Goal: Transaction & Acquisition: Purchase product/service

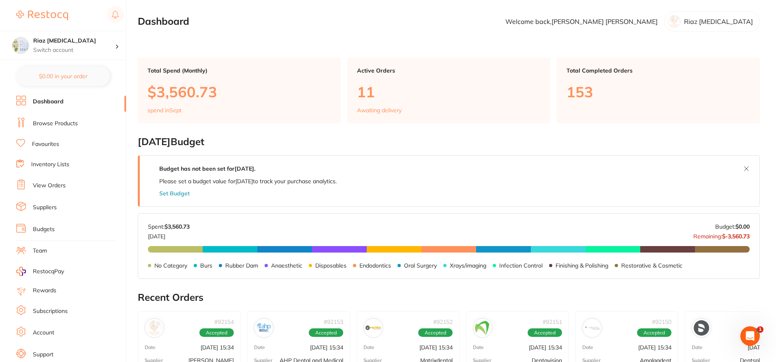
click at [62, 120] on link "Browse Products" at bounding box center [55, 124] width 45 height 8
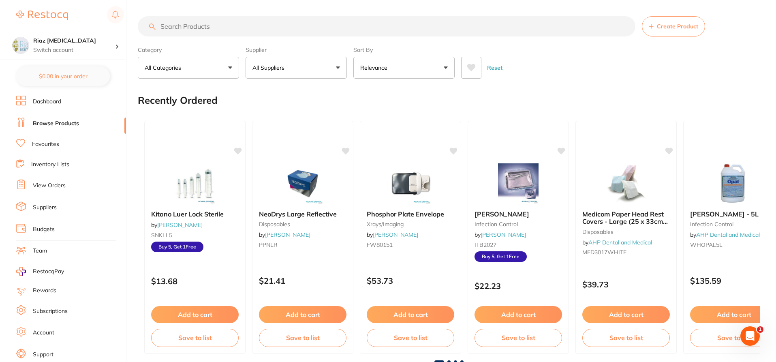
click at [210, 26] on input "search" at bounding box center [387, 26] width 498 height 20
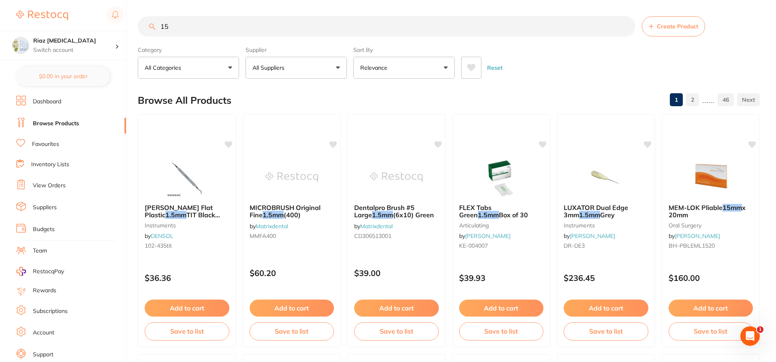
type input "1"
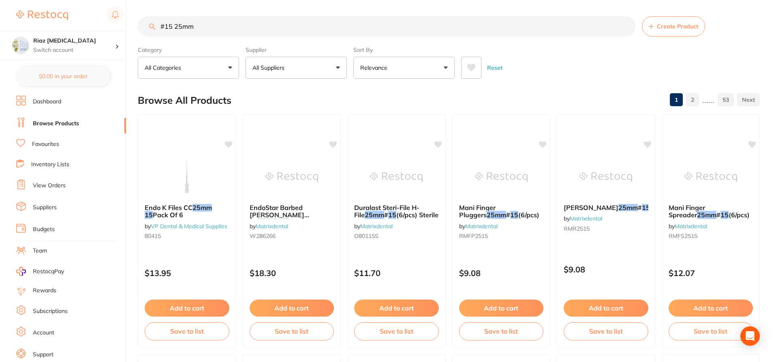
type input "#15 25mm"
click at [331, 66] on button "All Suppliers" at bounding box center [296, 68] width 101 height 22
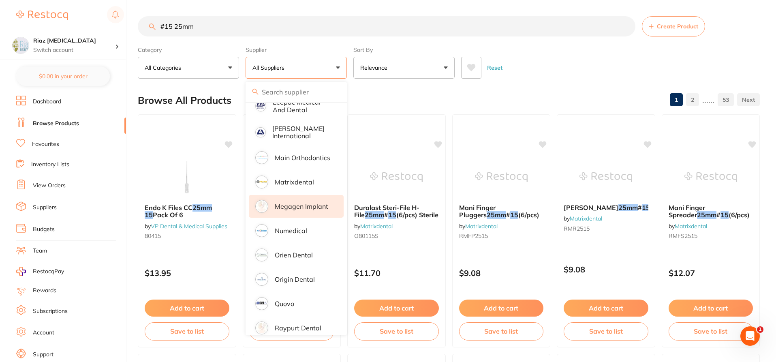
scroll to position [527, 0]
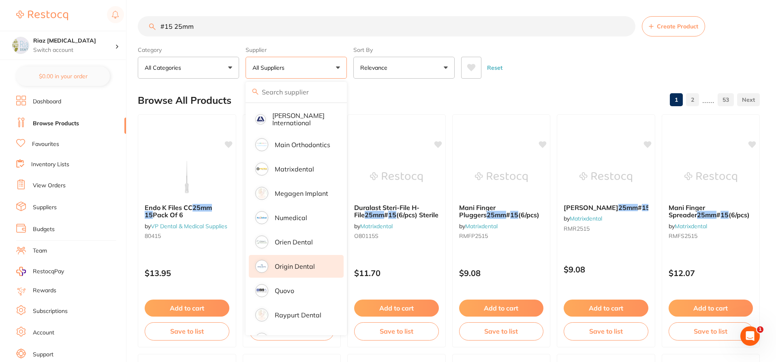
click at [298, 263] on p "Origin Dental" at bounding box center [295, 266] width 40 height 7
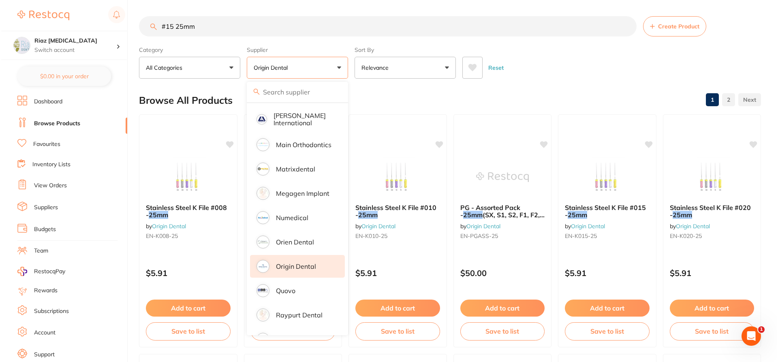
scroll to position [0, 0]
click at [551, 68] on div "Reset" at bounding box center [607, 64] width 292 height 28
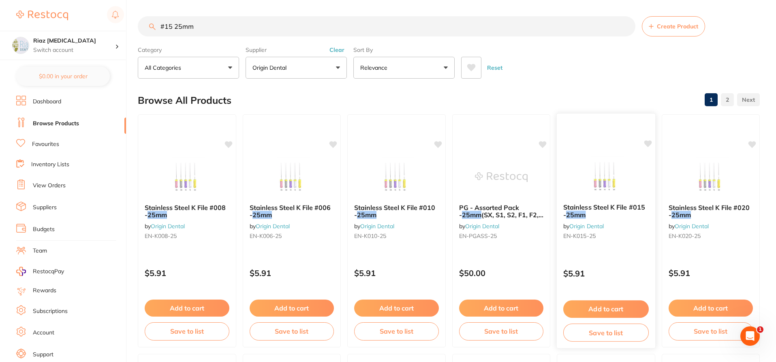
click at [602, 158] on img at bounding box center [606, 176] width 53 height 41
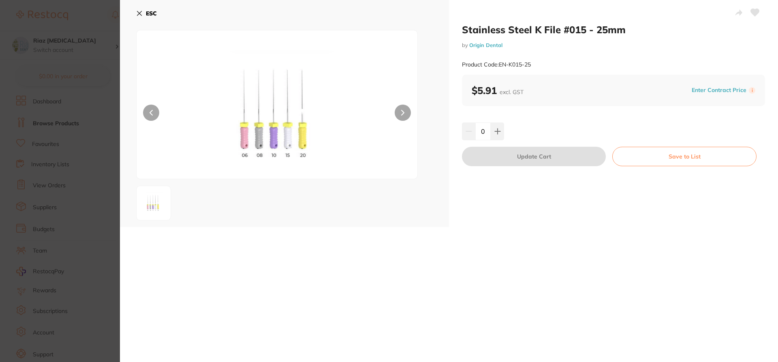
click at [485, 130] on input "0" at bounding box center [482, 131] width 15 height 18
type input "5"
click at [575, 113] on div "Stainless Steel K File #015 - 25mm by Origin Dental Product Code: EN-K015-25 $5…" at bounding box center [613, 113] width 329 height 227
click at [535, 157] on button "Update Cart" at bounding box center [534, 156] width 144 height 19
checkbox input "false"
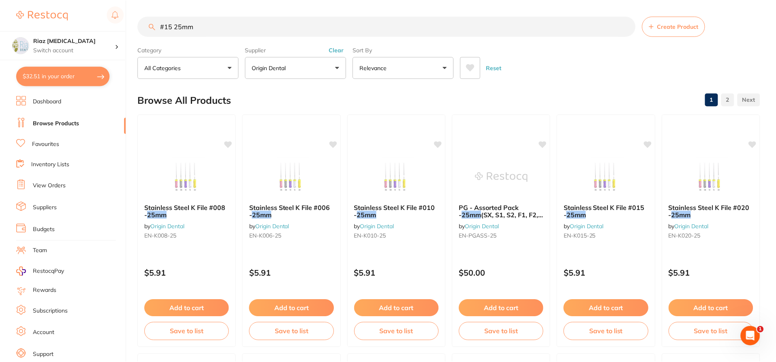
scroll to position [2, 0]
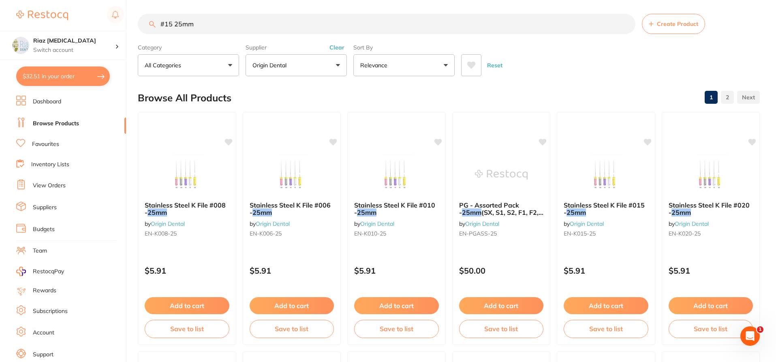
type input "5"
drag, startPoint x: 237, startPoint y: 26, endPoint x: 109, endPoint y: 30, distance: 127.7
click at [109, 30] on div "$32.51 Riaz [MEDICAL_DATA] Switch account Riaz [MEDICAL_DATA] $32.51 in your or…" at bounding box center [388, 179] width 776 height 362
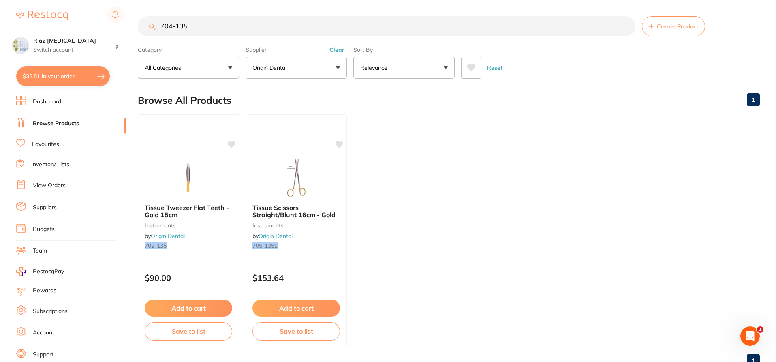
scroll to position [0, 0]
click at [310, 174] on img at bounding box center [295, 176] width 53 height 41
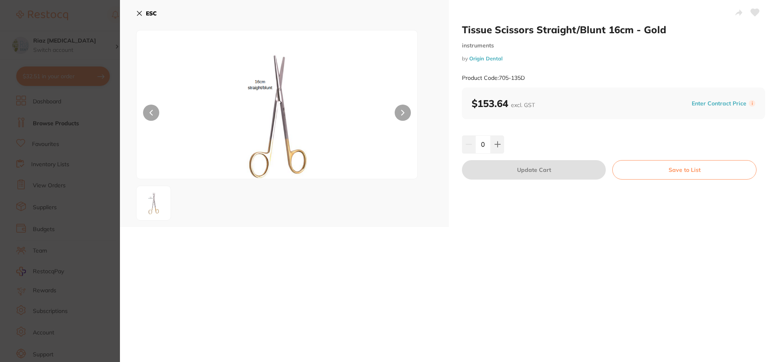
click at [141, 13] on icon at bounding box center [139, 13] width 6 height 6
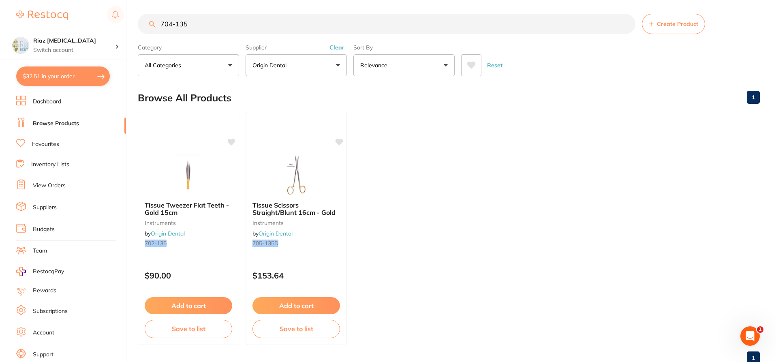
click at [215, 23] on input "704-135" at bounding box center [387, 24] width 498 height 20
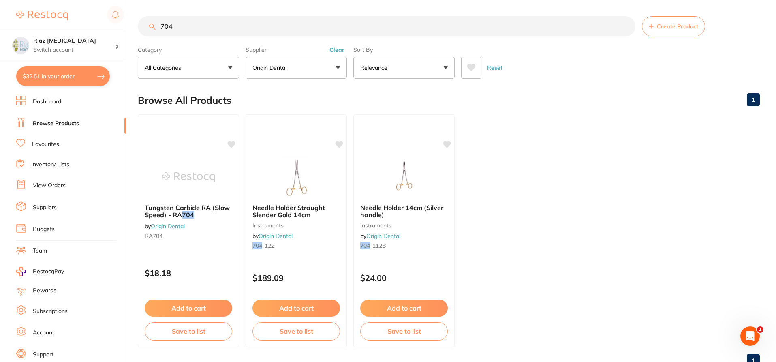
scroll to position [0, 0]
drag, startPoint x: 201, startPoint y: 27, endPoint x: 142, endPoint y: 27, distance: 58.4
click at [142, 27] on input "704" at bounding box center [387, 26] width 498 height 20
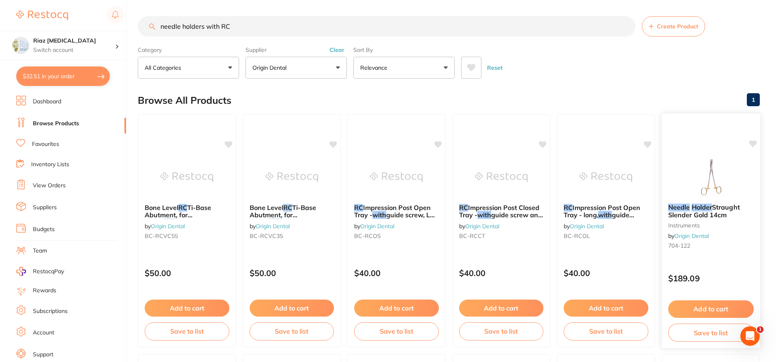
type input "needle holders with RC"
click at [702, 307] on button "Add to cart" at bounding box center [711, 308] width 86 height 17
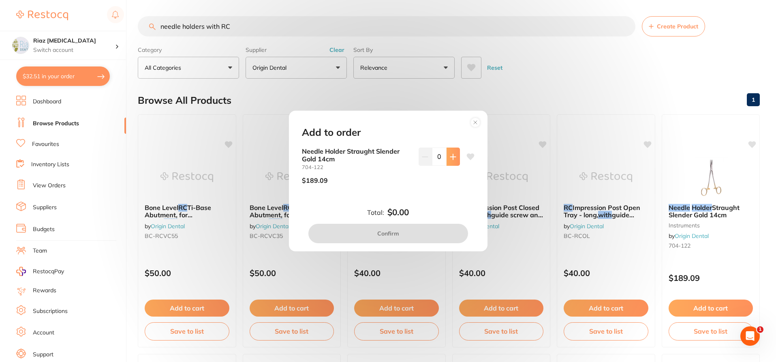
click at [455, 164] on button at bounding box center [453, 157] width 13 height 18
type input "1"
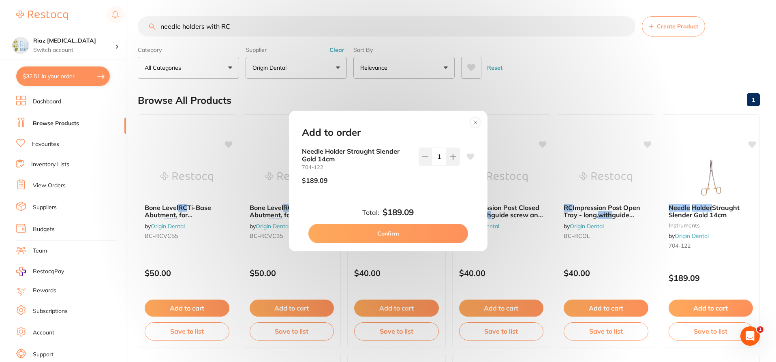
click at [390, 233] on button "Confirm" at bounding box center [388, 233] width 160 height 19
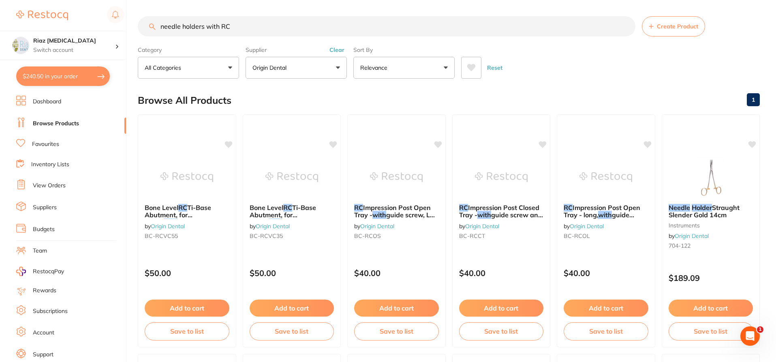
click at [38, 79] on button "$240.50 in your order" at bounding box center [63, 75] width 94 height 19
checkbox input "true"
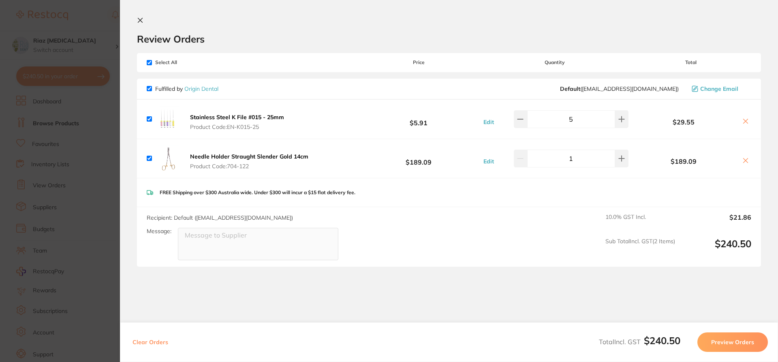
click at [226, 165] on span "Product Code: 704-122" at bounding box center [249, 166] width 118 height 6
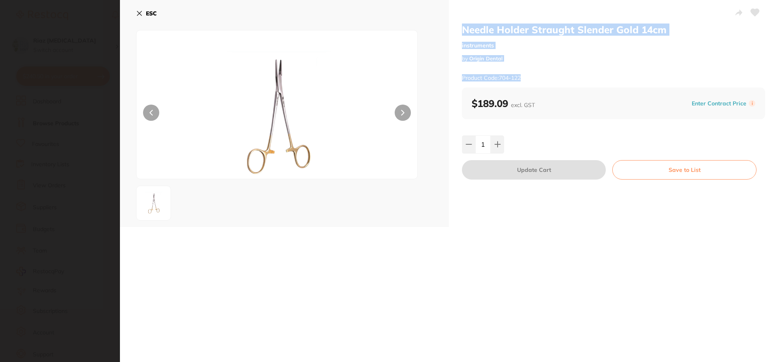
drag, startPoint x: 458, startPoint y: 27, endPoint x: 530, endPoint y: 75, distance: 87.2
click at [530, 75] on div "Needle Holder Straught Slender Gold 14cm instruments by Origin Dental Product C…" at bounding box center [613, 113] width 329 height 227
copy div "Needle Holder Straught Slender Gold 14cm instruments by Origin Dental Product C…"
click at [139, 12] on icon at bounding box center [139, 13] width 6 height 6
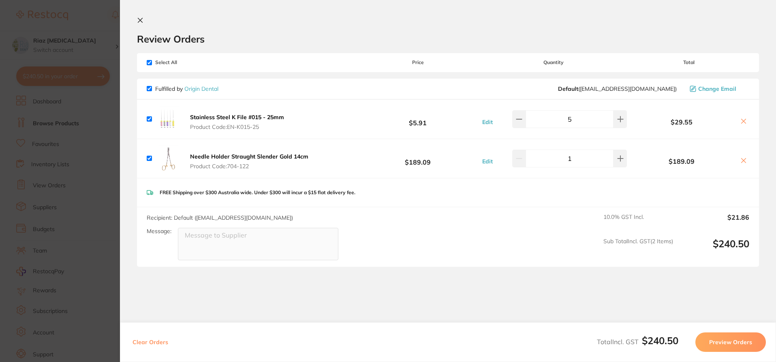
click at [742, 162] on icon at bounding box center [743, 160] width 6 height 6
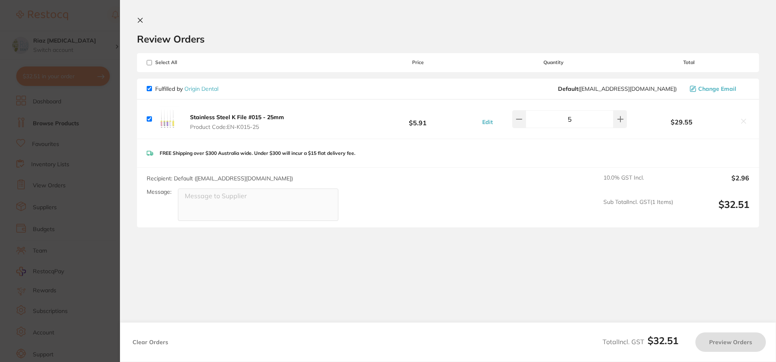
checkbox input "true"
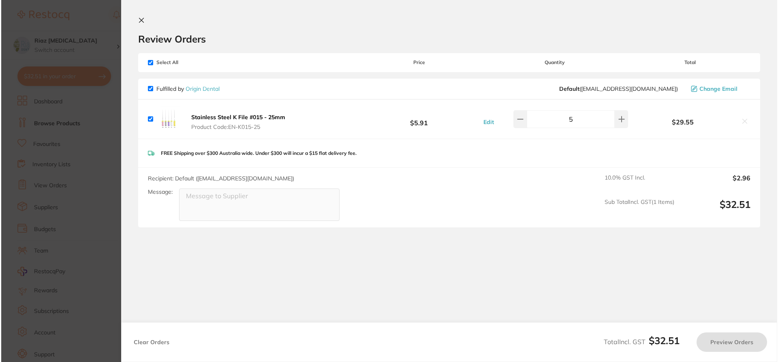
scroll to position [0, 0]
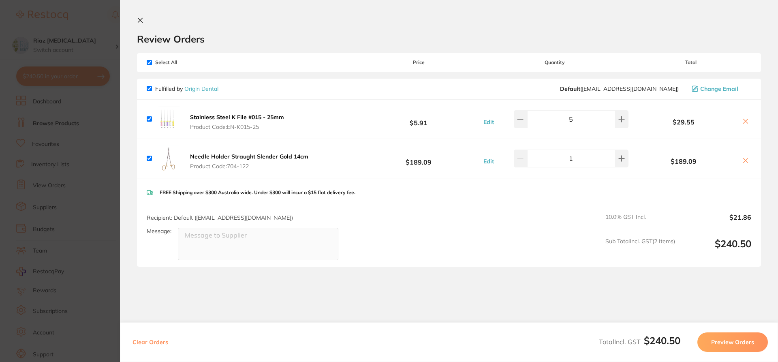
click at [140, 18] on icon at bounding box center [140, 20] width 6 height 6
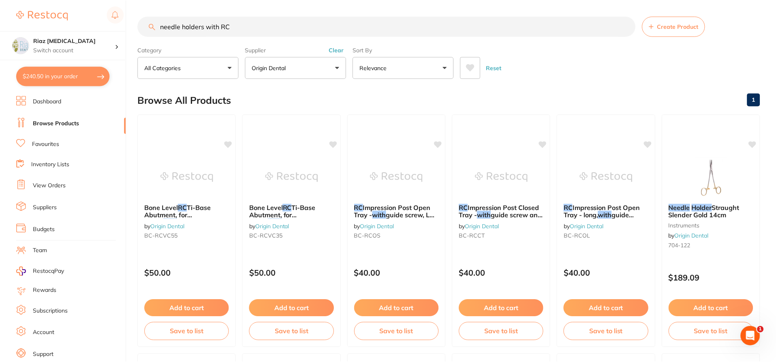
scroll to position [2, 0]
